Goal: Information Seeking & Learning: Learn about a topic

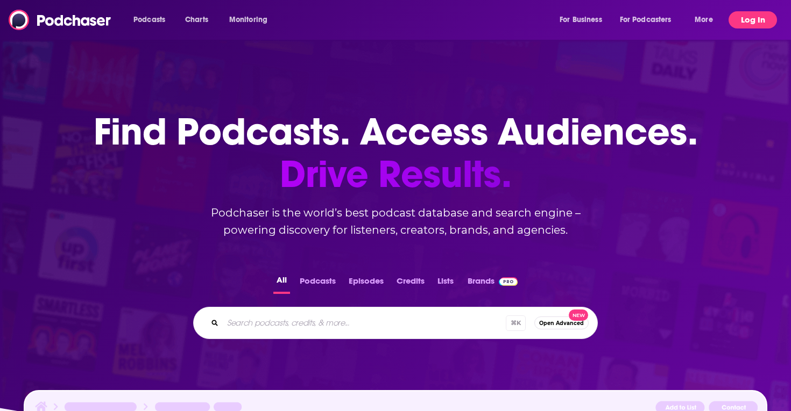
click at [757, 19] on button "Log In" at bounding box center [752, 19] width 48 height 17
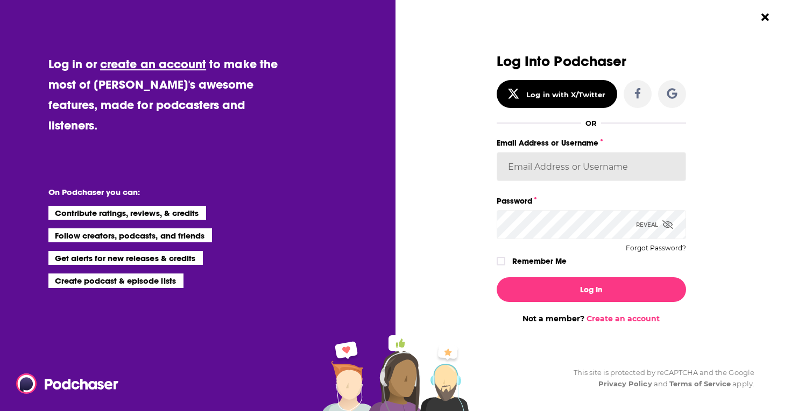
type input "sydneyk"
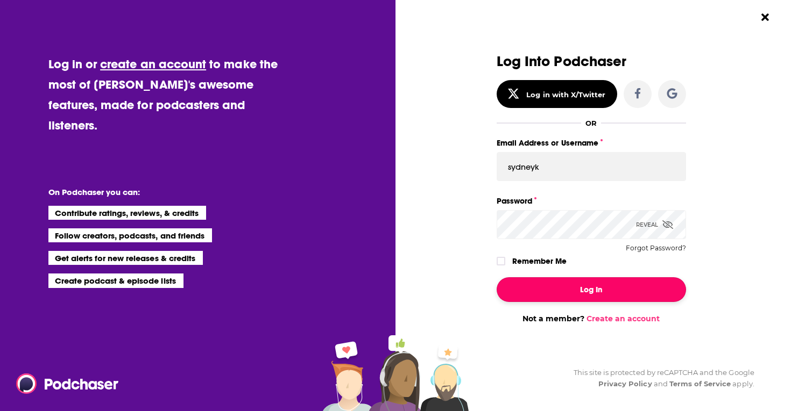
click at [591, 287] on button "Log In" at bounding box center [590, 290] width 189 height 25
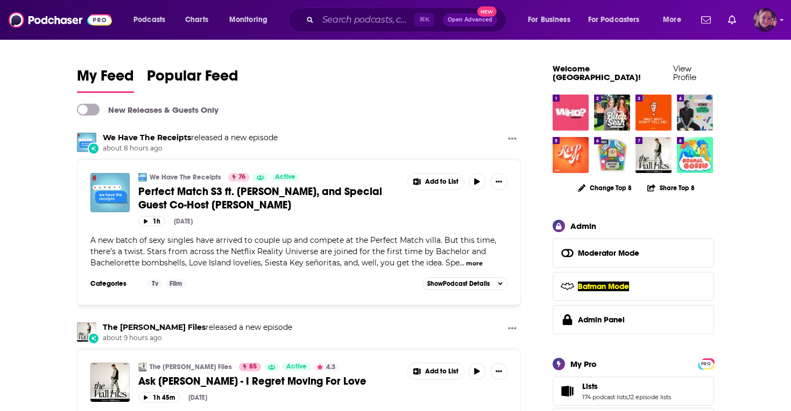
click at [766, 19] on img "Logged in as Sydneyk" at bounding box center [765, 20] width 24 height 24
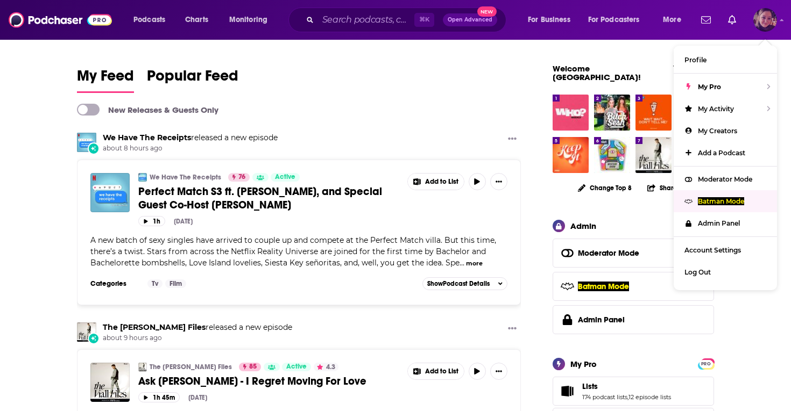
click at [712, 197] on p "Batman Mode" at bounding box center [721, 201] width 46 height 8
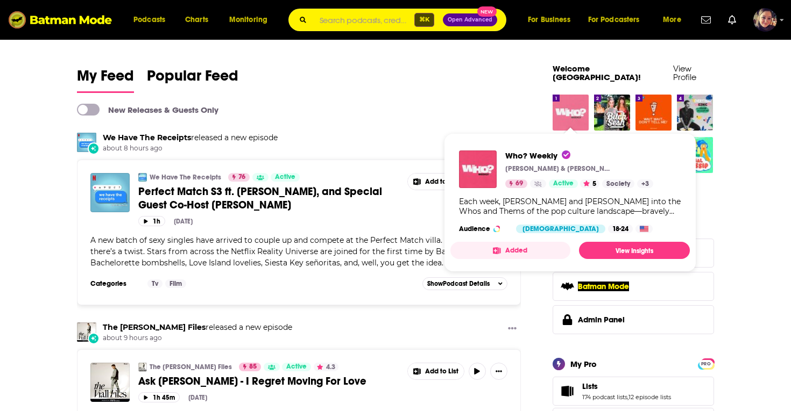
click at [569, 101] on img "Who? Weekly" at bounding box center [570, 113] width 36 height 36
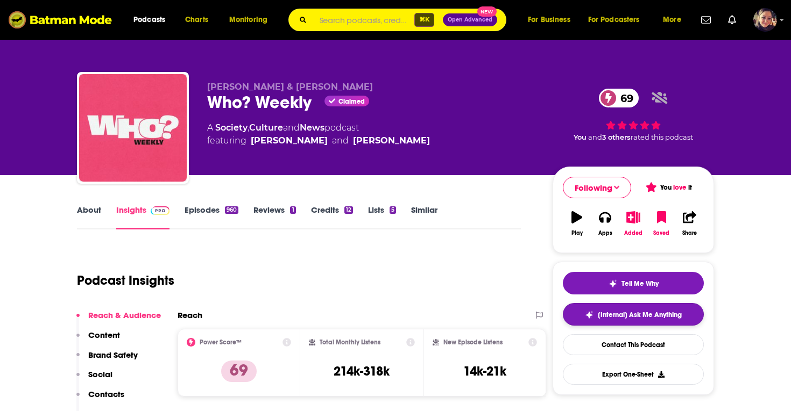
click at [642, 317] on span "[Internal] Ask Me Anything" at bounding box center [640, 315] width 84 height 9
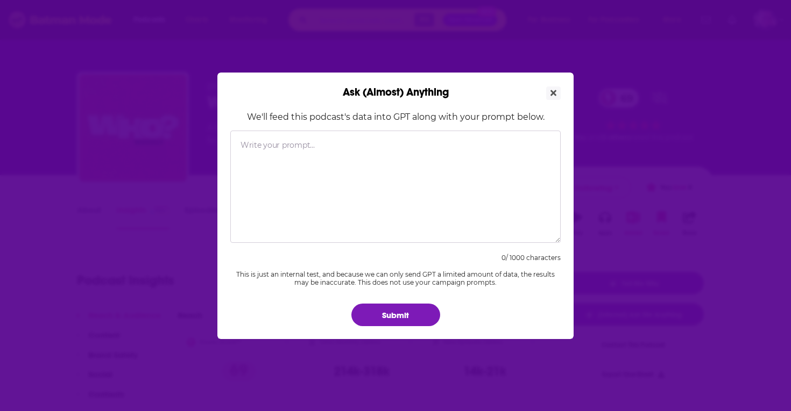
click at [297, 150] on textarea "Ask (Almost) Anything" at bounding box center [395, 187] width 330 height 112
click at [553, 89] on icon "Close" at bounding box center [553, 93] width 6 height 9
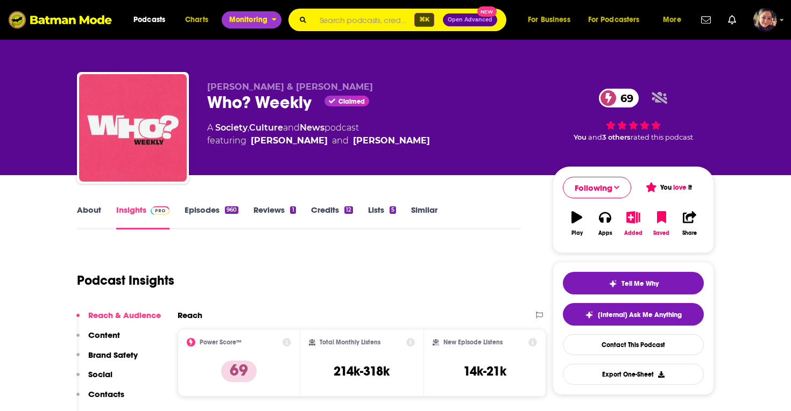
click at [253, 21] on span "Monitoring" at bounding box center [248, 19] width 38 height 15
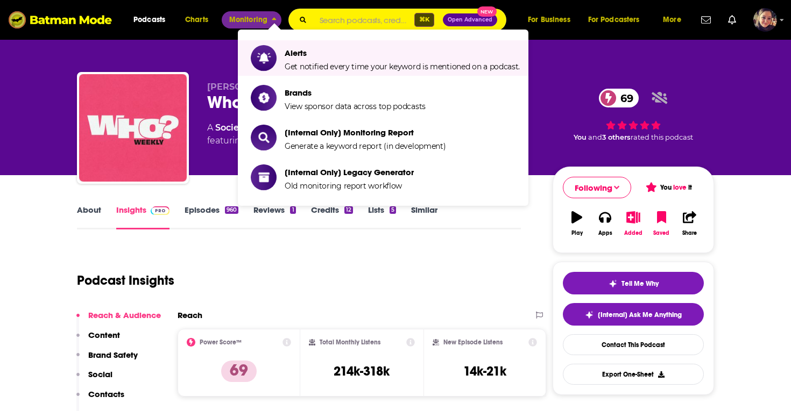
click at [366, 18] on input "Search podcasts, credits, & more..." at bounding box center [364, 20] width 99 height 22
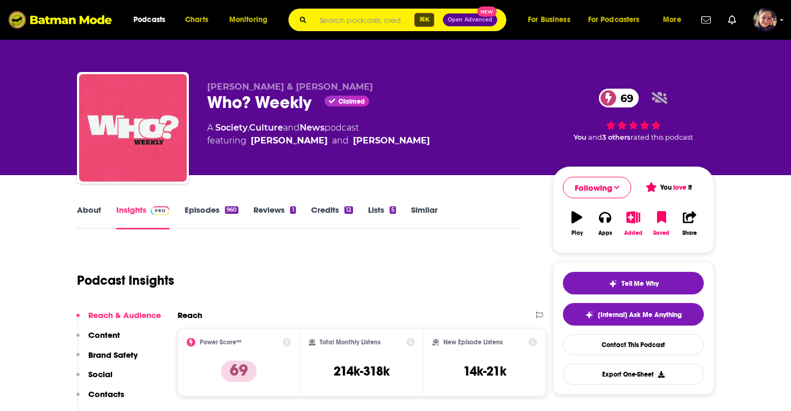
click at [49, 51] on div "[PERSON_NAME] & [PERSON_NAME] Who? Weekly Claimed 69 A Society , Culture and Ne…" at bounding box center [395, 87] width 791 height 175
